Goal: Transaction & Acquisition: Book appointment/travel/reservation

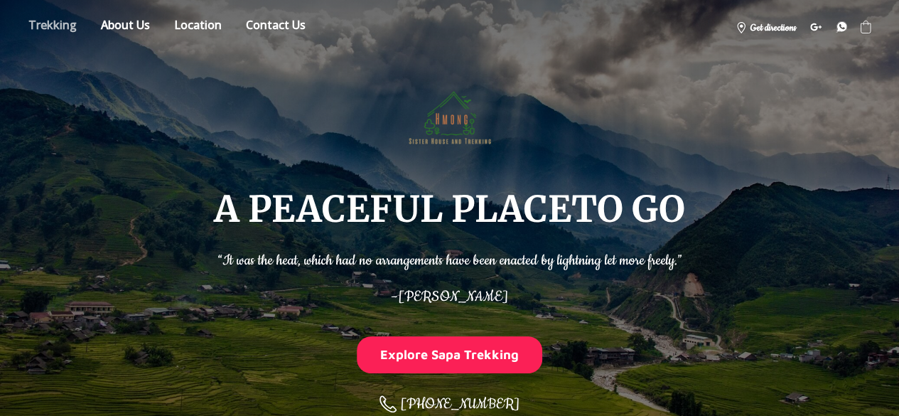
click at [56, 19] on link "Store" at bounding box center [53, 27] width 70 height 25
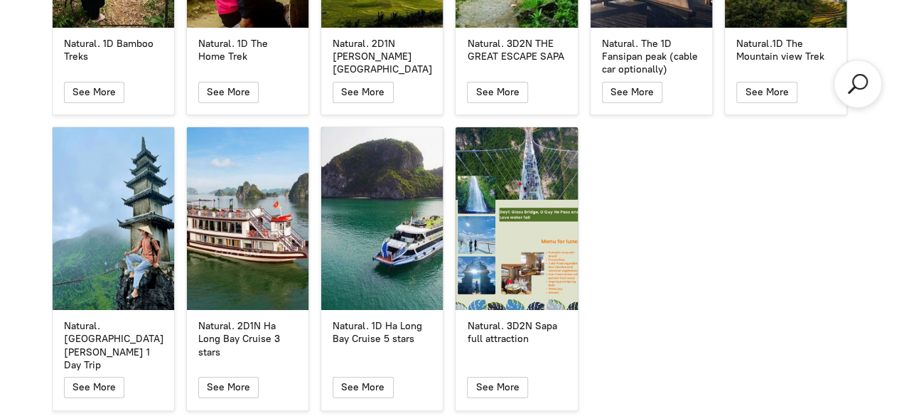
scroll to position [2644, 0]
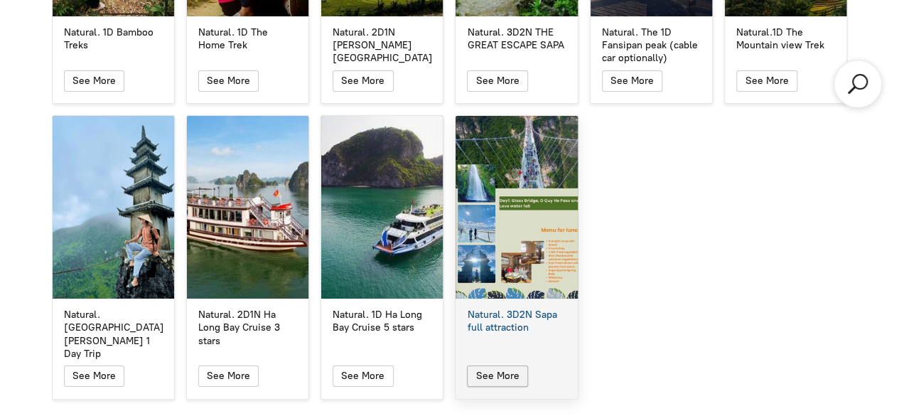
click at [504, 366] on span "button" at bounding box center [498, 376] width 18 height 20
click at [510, 170] on div "Natural. 3D2N Sapa full attraction" at bounding box center [515, 207] width 121 height 183
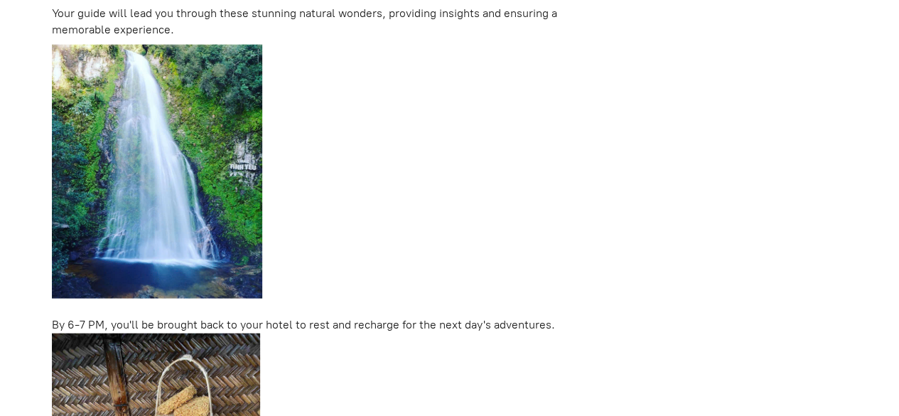
scroll to position [460, 0]
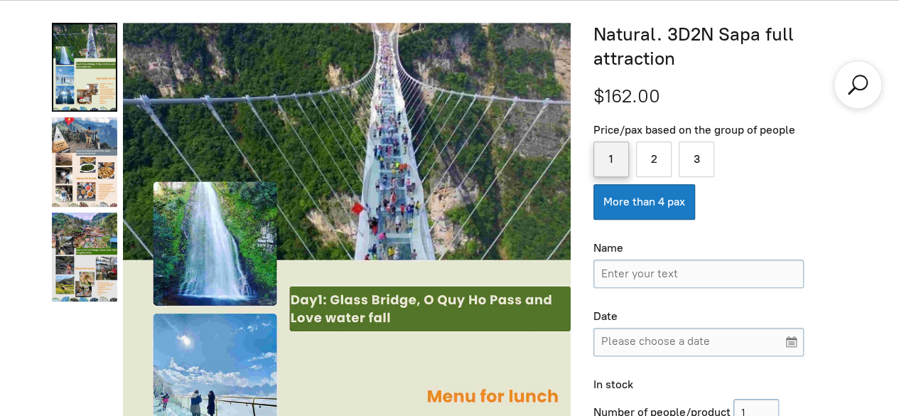
click at [602, 158] on label "1" at bounding box center [611, 159] width 36 height 36
click at [602, 158] on input "1" at bounding box center [611, 159] width 36 height 36
radio input "true"
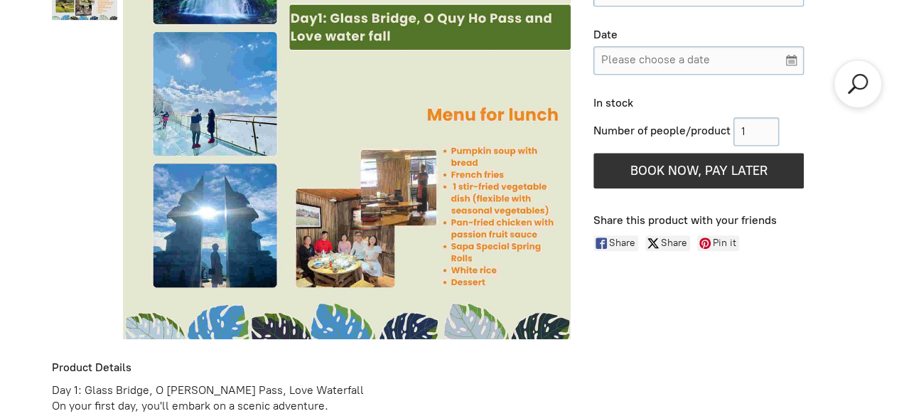
scroll to position [0, 0]
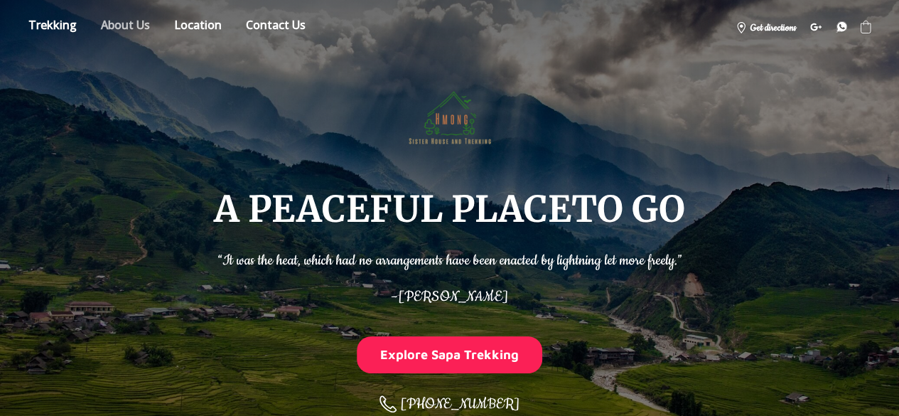
click at [138, 30] on link "About" at bounding box center [125, 27] width 70 height 25
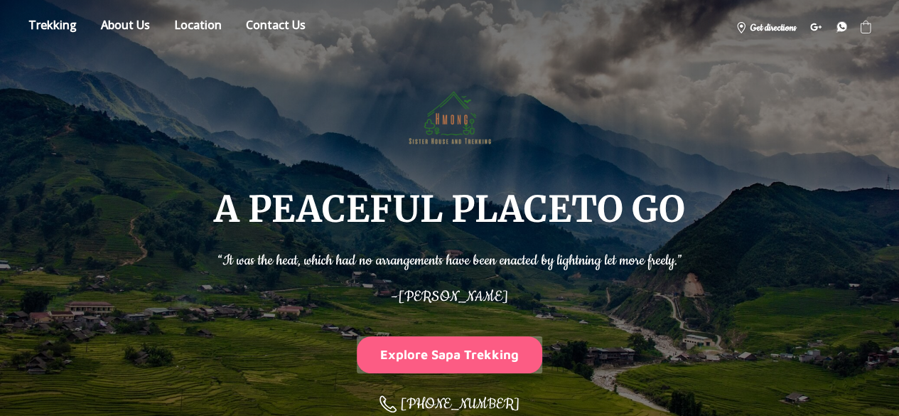
click at [499, 347] on button "Explore Sapa Trekking" at bounding box center [450, 354] width 186 height 36
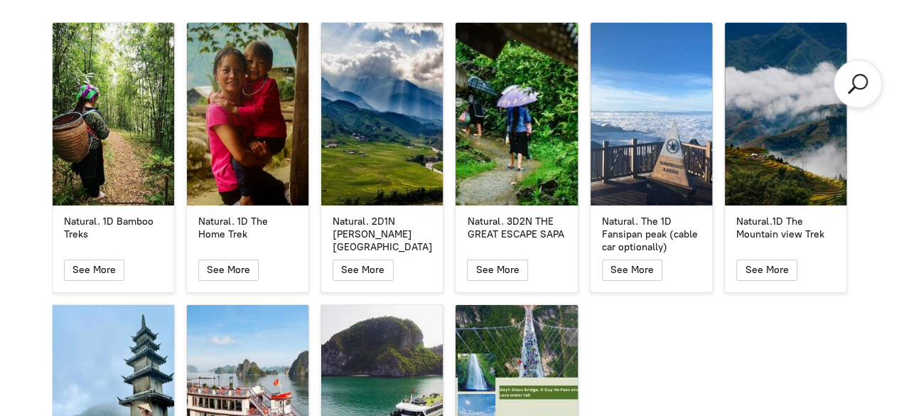
scroll to position [2400, 0]
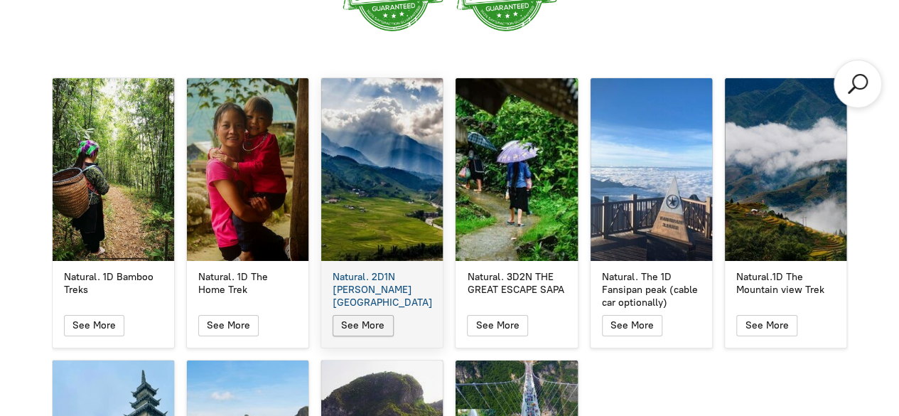
click at [372, 319] on span "See More" at bounding box center [362, 325] width 43 height 12
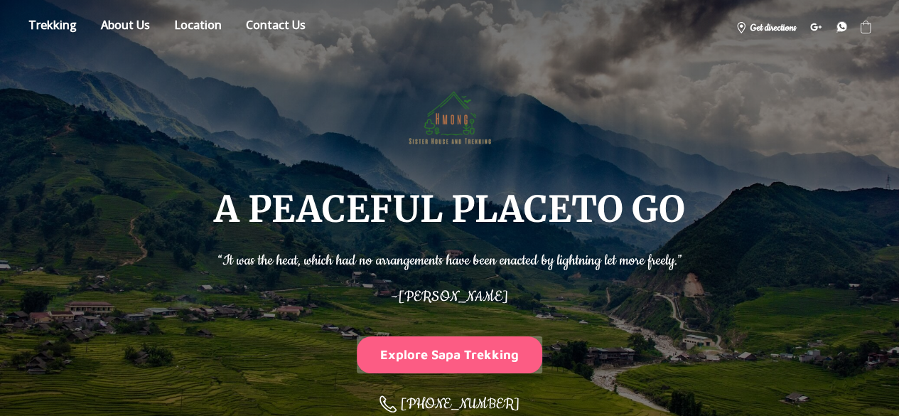
click at [460, 364] on button "Explore Sapa Trekking" at bounding box center [450, 354] width 186 height 36
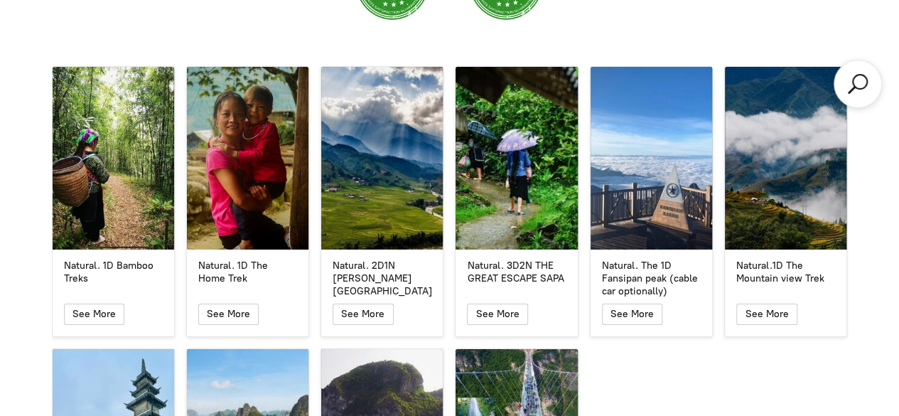
scroll to position [2388, 0]
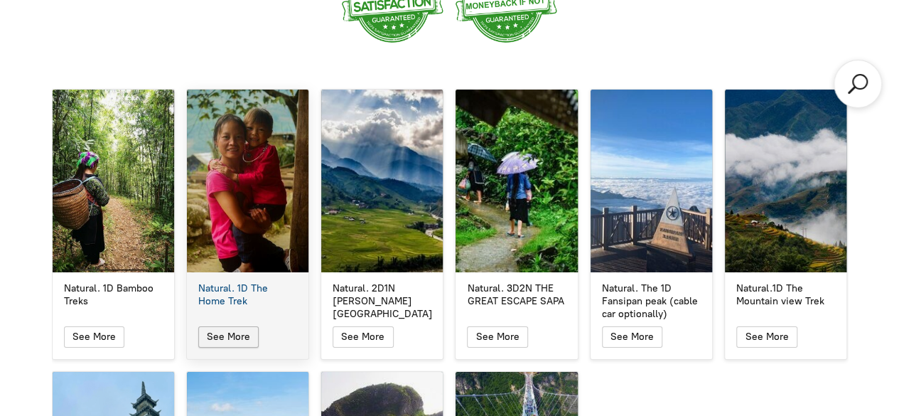
click at [233, 327] on span "button" at bounding box center [228, 337] width 18 height 20
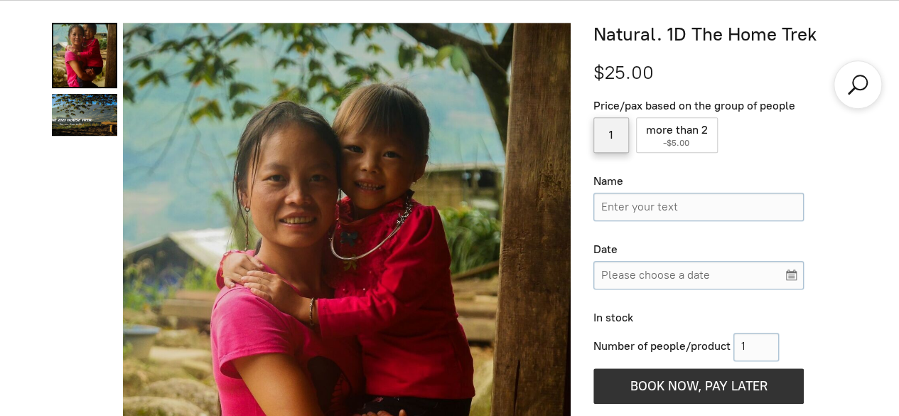
click at [616, 127] on label "1" at bounding box center [611, 135] width 36 height 36
click at [616, 127] on input "1" at bounding box center [611, 135] width 36 height 36
radio input "true"
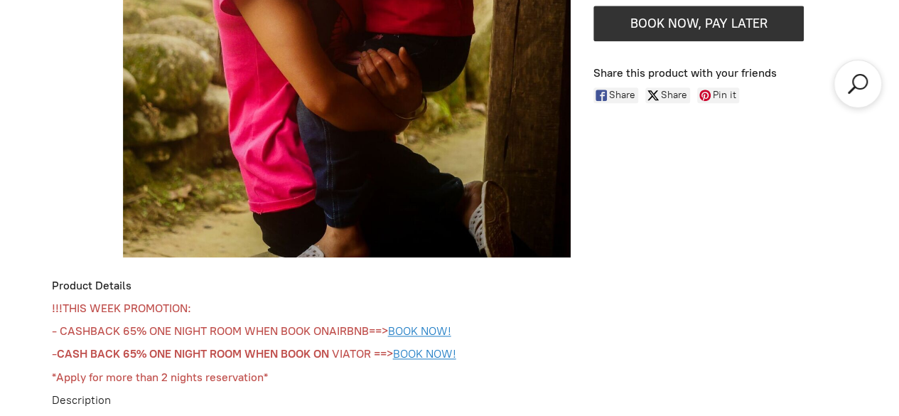
scroll to position [1060, 0]
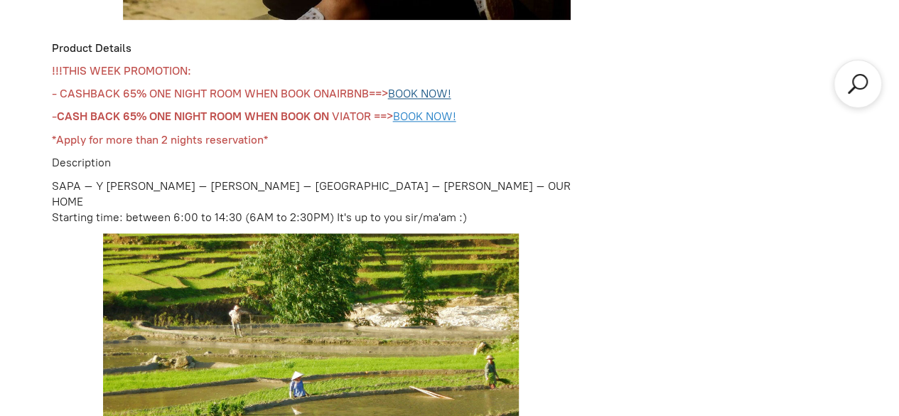
click at [451, 92] on u "BOOK NOW!" at bounding box center [419, 93] width 63 height 13
